Goal: Obtain resource: Obtain resource

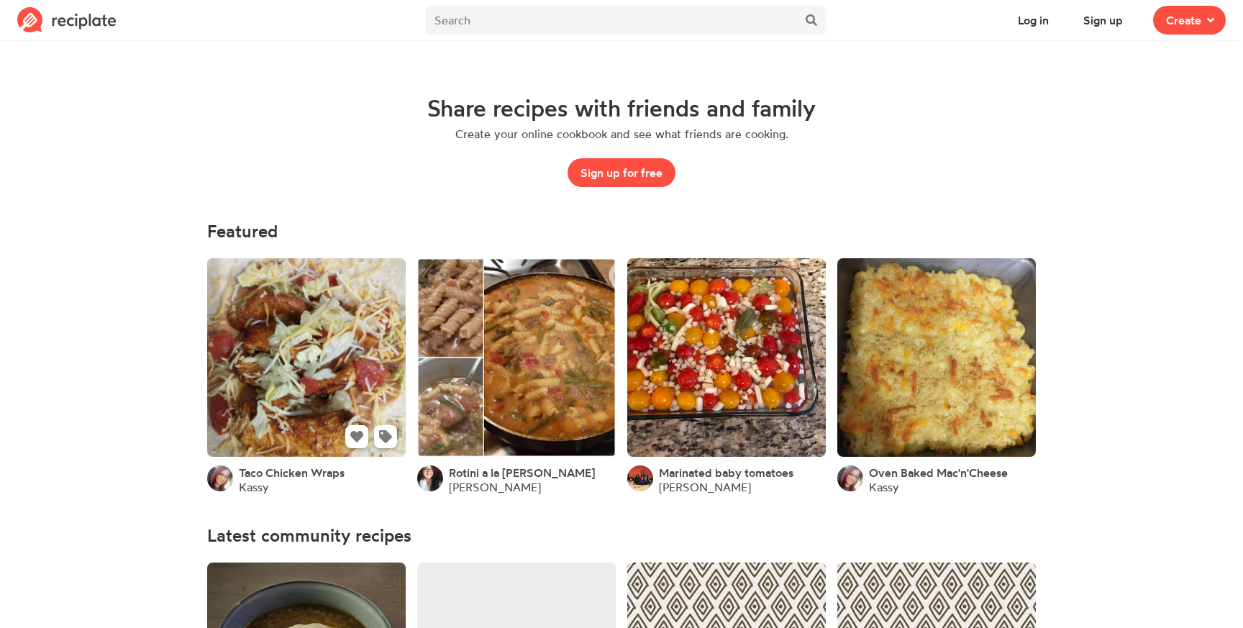
click at [299, 387] on link at bounding box center [306, 357] width 199 height 199
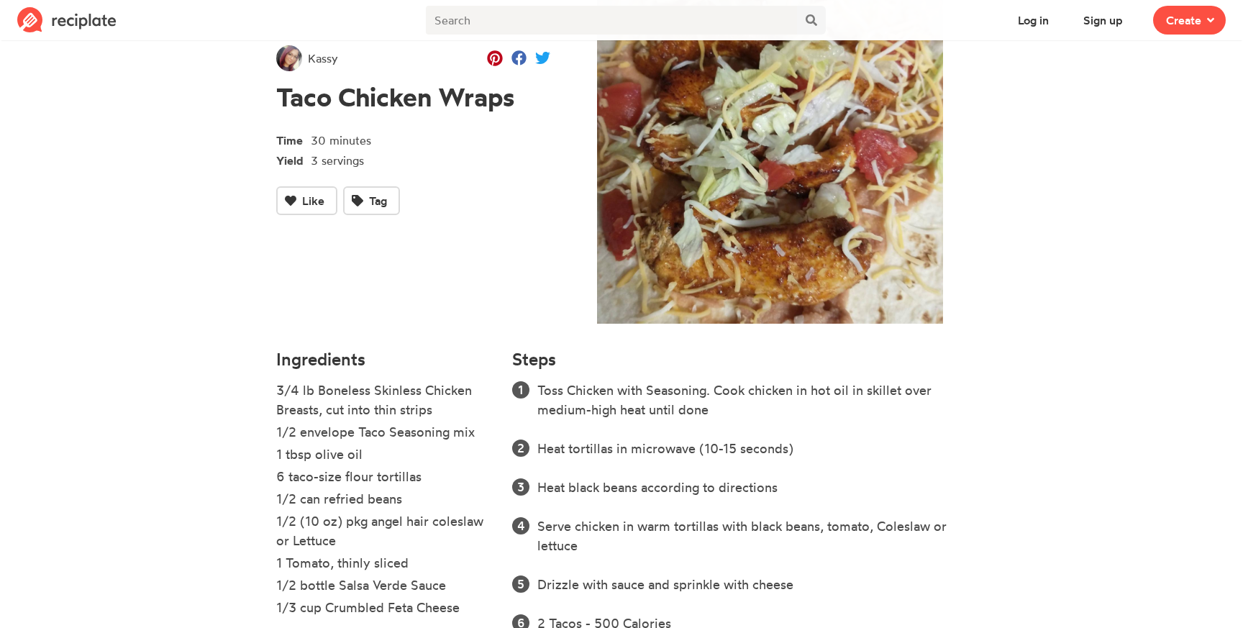
scroll to position [140, 0]
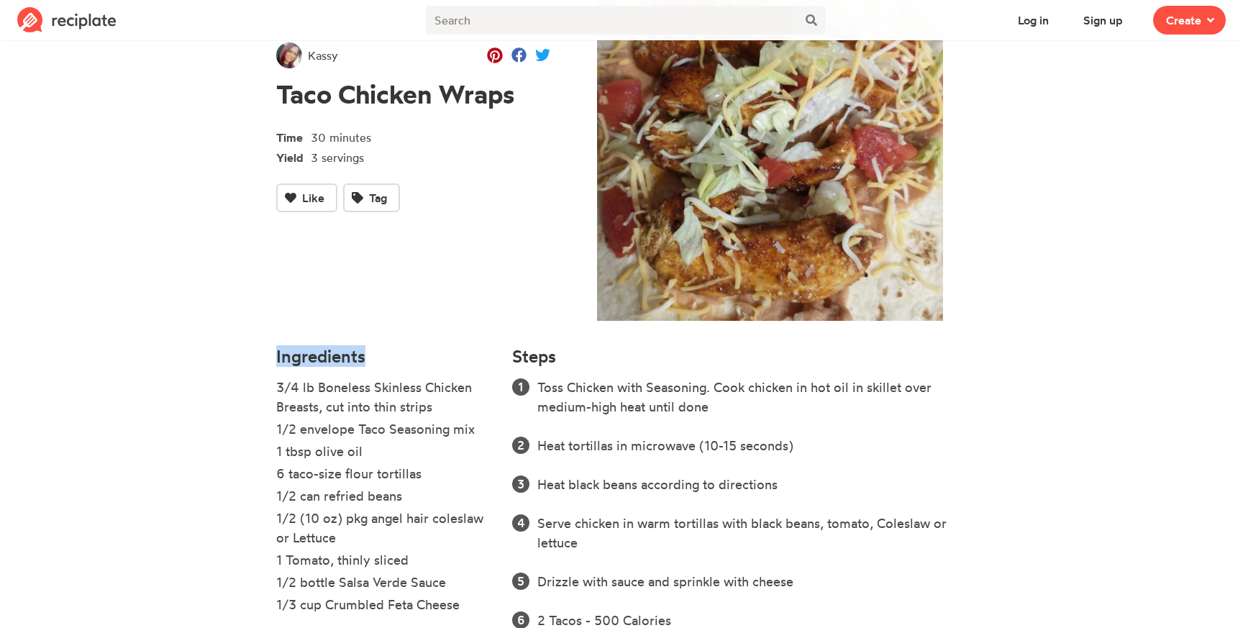
drag, startPoint x: 276, startPoint y: 351, endPoint x: 360, endPoint y: 352, distance: 84.2
click at [364, 351] on h4 "Ingredients" at bounding box center [385, 356] width 219 height 19
copy h4 "Ingredients"
drag, startPoint x: 511, startPoint y: 352, endPoint x: 548, endPoint y: 388, distance: 51.9
click at [548, 390] on div "Steps Toss Chicken with Seasoning. Cook chicken in hot oil in skillet over medi…" at bounding box center [740, 498] width 472 height 320
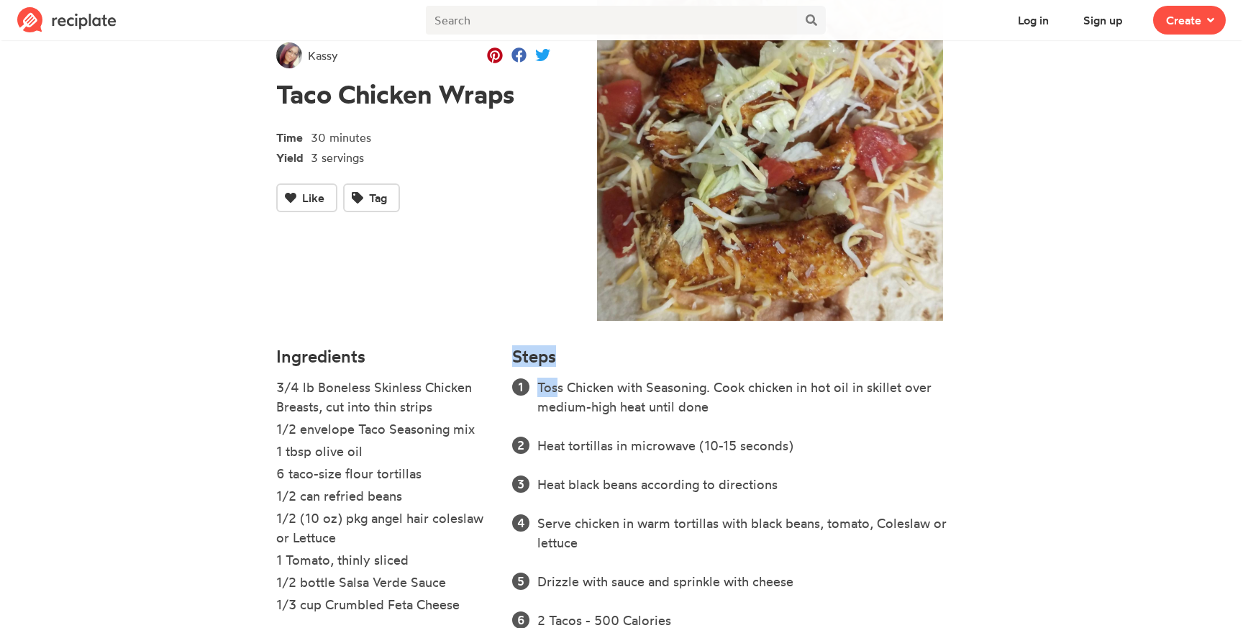
click at [549, 355] on h4 "Steps" at bounding box center [534, 356] width 44 height 19
drag, startPoint x: 510, startPoint y: 358, endPoint x: 553, endPoint y: 363, distance: 43.5
click at [553, 363] on div "Steps Toss Chicken with Seasoning. Cook chicken in hot oil in skillet over medi…" at bounding box center [740, 498] width 472 height 320
copy h4 "Steps"
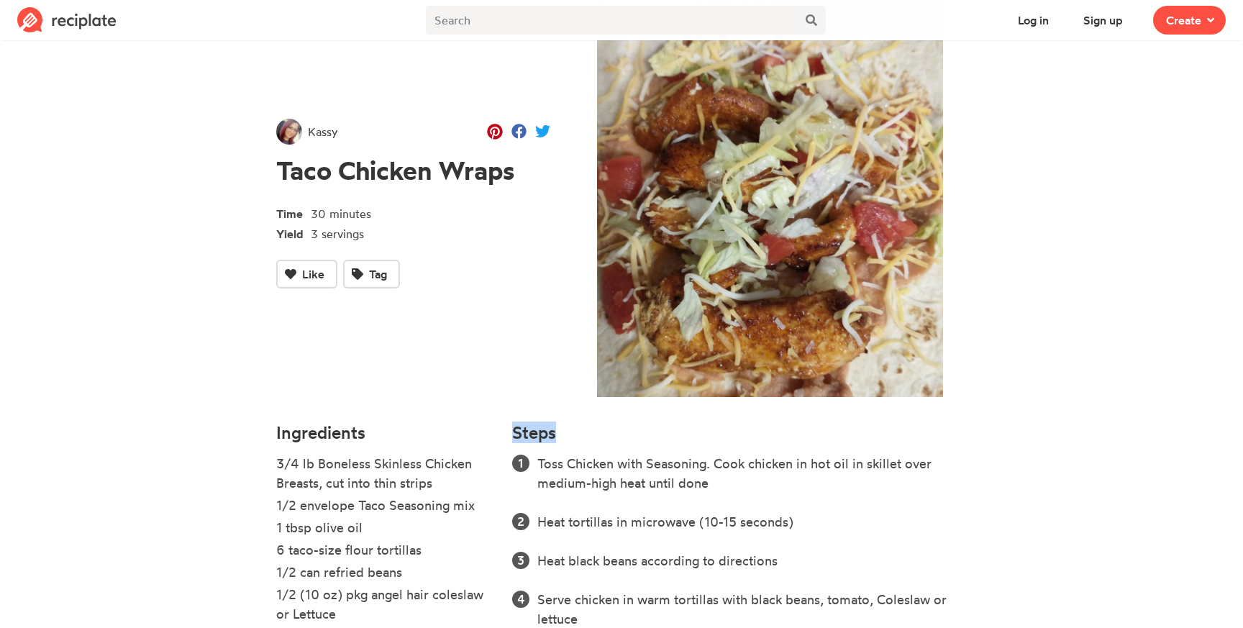
scroll to position [0, 0]
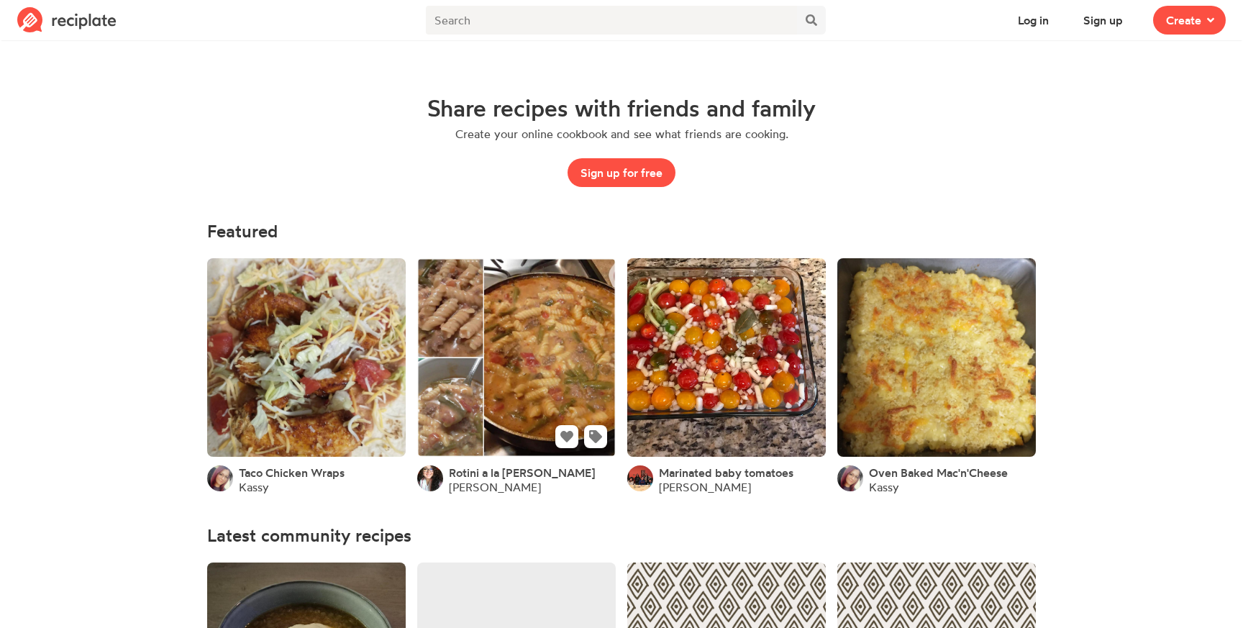
click at [451, 330] on link at bounding box center [516, 357] width 199 height 199
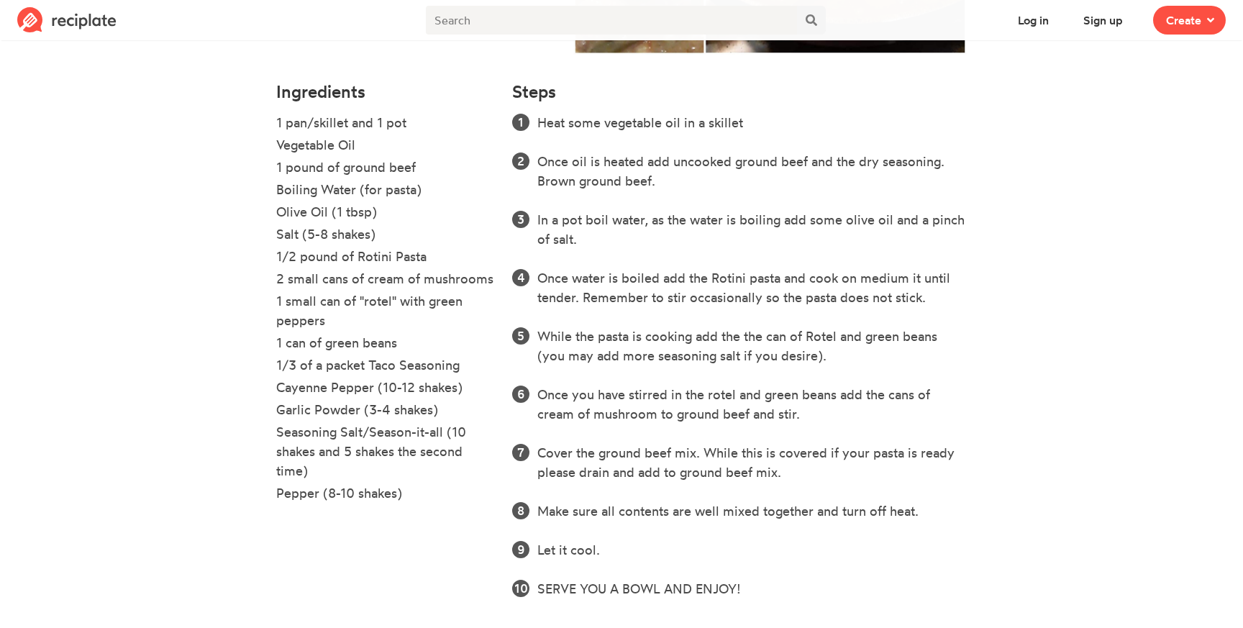
scroll to position [414, 0]
